Goal: Entertainment & Leisure: Browse casually

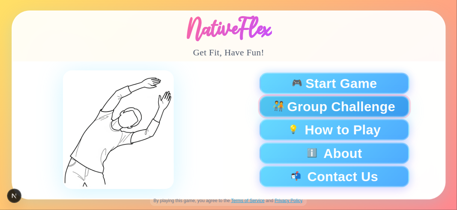
click at [287, 107] on span "Group Challenge" at bounding box center [341, 106] width 108 height 13
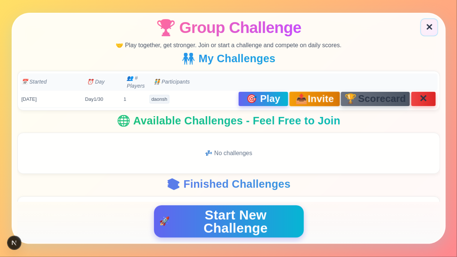
click at [311, 101] on span "Invite" at bounding box center [321, 98] width 26 height 11
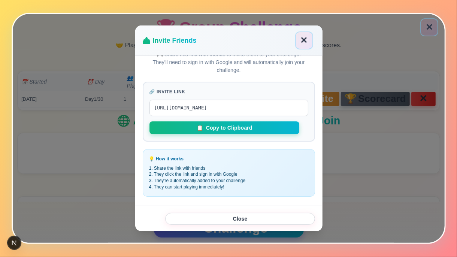
scroll to position [19, 0]
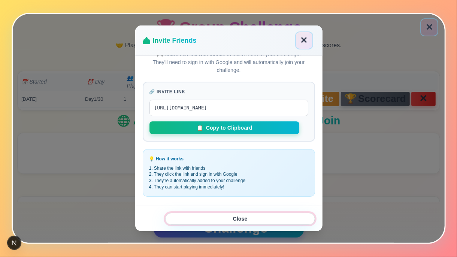
click at [245, 210] on button "Close" at bounding box center [240, 219] width 150 height 12
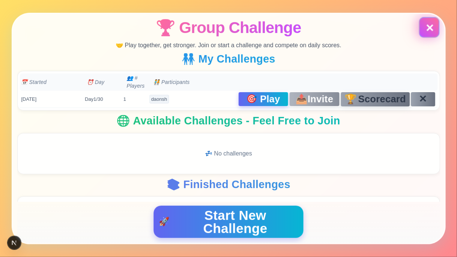
click at [426, 30] on button "✕" at bounding box center [429, 27] width 18 height 18
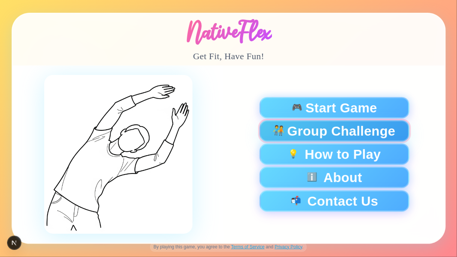
click at [288, 133] on span "Group Challenge" at bounding box center [341, 130] width 108 height 13
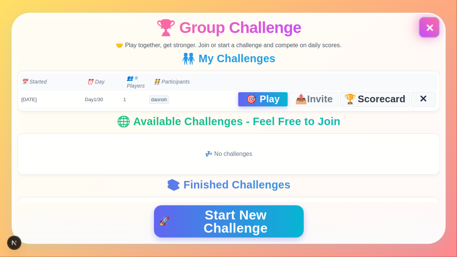
click at [423, 28] on button "✕" at bounding box center [429, 27] width 21 height 21
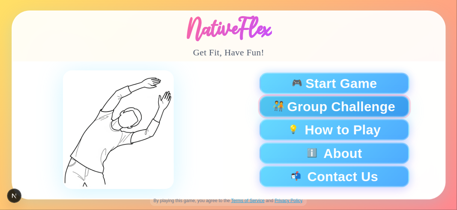
click at [297, 107] on span "Group Challenge" at bounding box center [341, 106] width 108 height 13
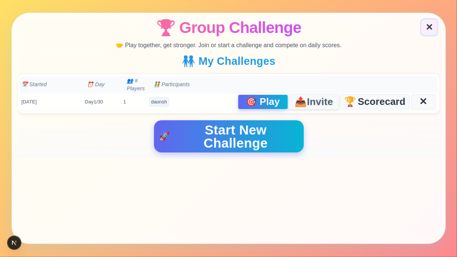
click at [319, 105] on span "Invite" at bounding box center [320, 101] width 26 height 11
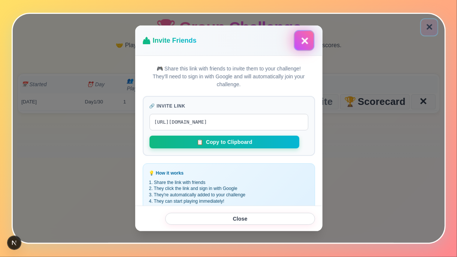
click at [301, 44] on button "✕" at bounding box center [304, 41] width 18 height 18
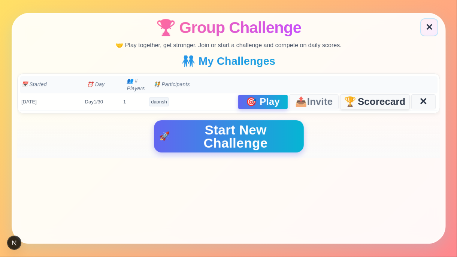
click at [367, 100] on span "Scorecard" at bounding box center [382, 102] width 48 height 10
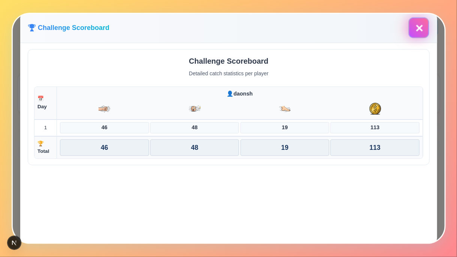
click at [420, 31] on button "✕" at bounding box center [418, 28] width 21 height 21
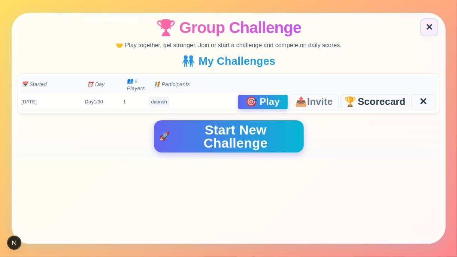
click at [253, 103] on span "🎯" at bounding box center [251, 102] width 12 height 10
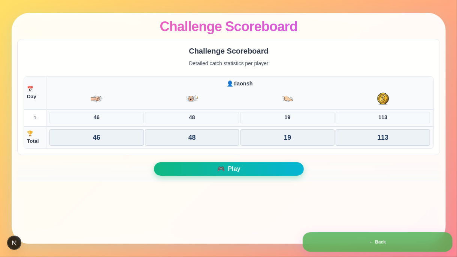
click at [261, 118] on div "19" at bounding box center [287, 117] width 94 height 11
drag, startPoint x: 211, startPoint y: 121, endPoint x: 200, endPoint y: 137, distance: 20.2
click at [210, 121] on div "48" at bounding box center [192, 117] width 94 height 11
click at [189, 135] on div "48" at bounding box center [192, 137] width 94 height 16
click at [163, 119] on div "48" at bounding box center [192, 117] width 94 height 11
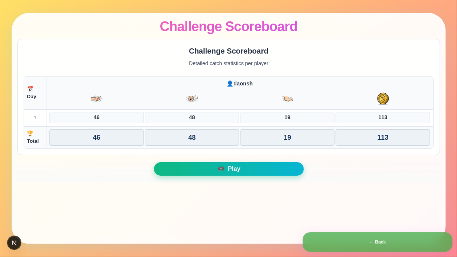
click at [208, 170] on button "🎮 Play" at bounding box center [229, 169] width 150 height 13
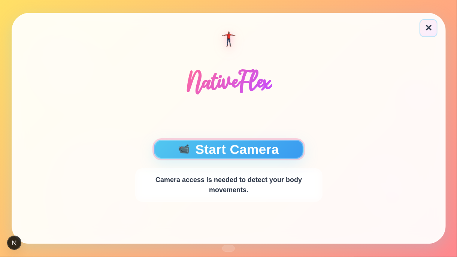
click at [224, 152] on button "📹 Start Camera" at bounding box center [229, 149] width 150 height 19
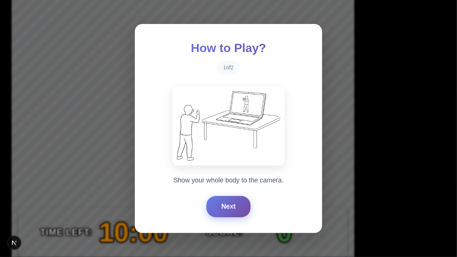
click at [232, 205] on button "Next" at bounding box center [228, 206] width 44 height 21
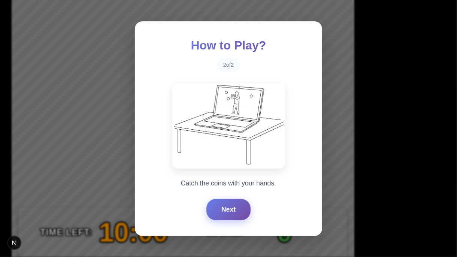
click at [232, 205] on button "Next" at bounding box center [228, 209] width 44 height 21
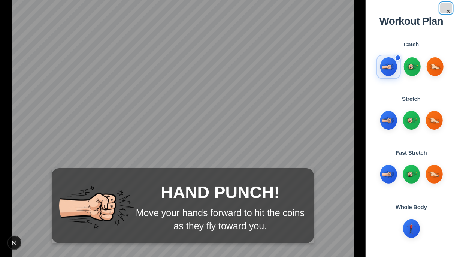
click at [447, 11] on button "×" at bounding box center [446, 8] width 12 height 10
